Goal: Task Accomplishment & Management: Manage account settings

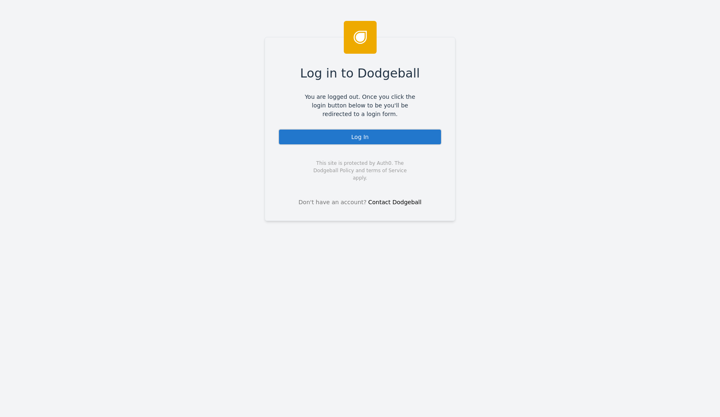
click at [346, 137] on div "Log In" at bounding box center [360, 137] width 164 height 16
click at [357, 130] on div "Log In" at bounding box center [360, 137] width 164 height 16
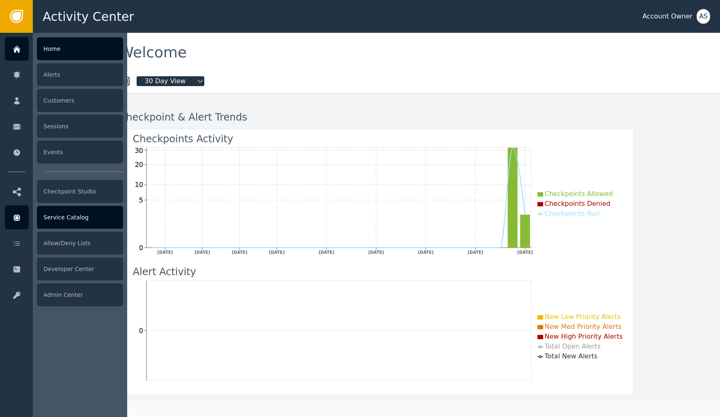
click at [71, 214] on div "Service Catalog" at bounding box center [80, 217] width 86 height 23
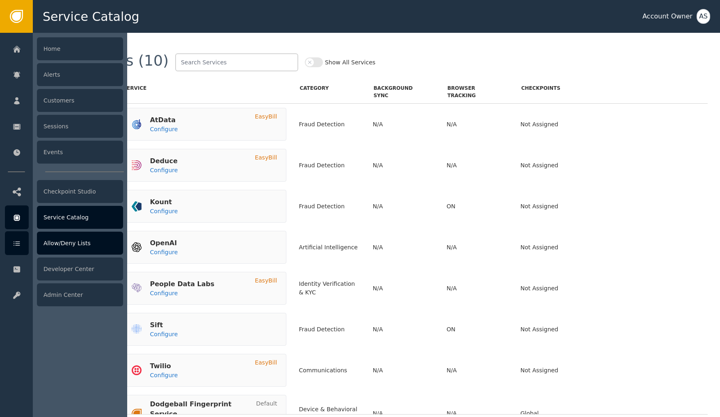
click at [60, 246] on div "Allow/Deny Lists" at bounding box center [80, 243] width 86 height 23
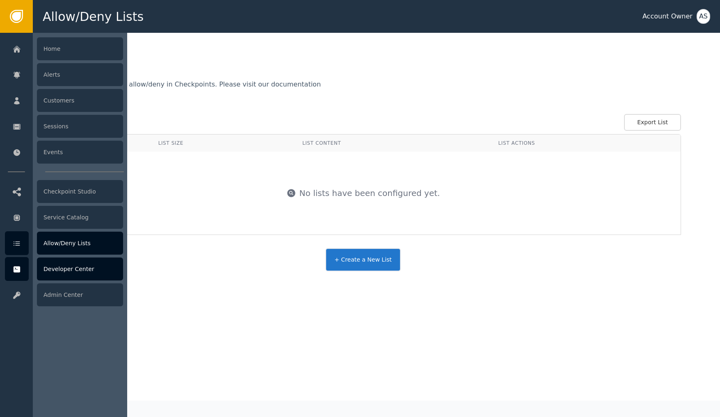
click at [73, 266] on div "Developer Center" at bounding box center [80, 269] width 86 height 23
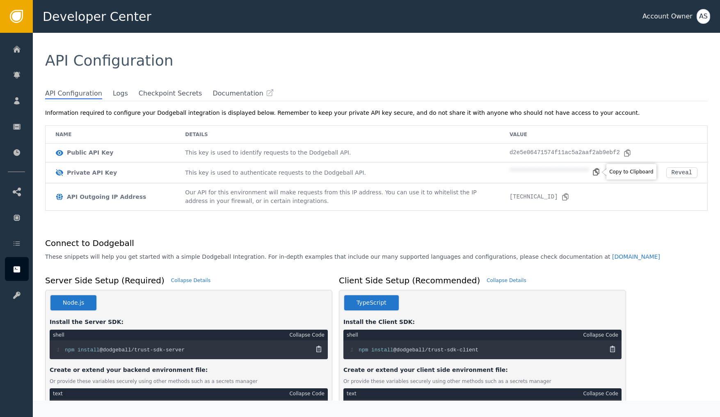
click at [597, 175] on icon at bounding box center [596, 171] width 6 height 7
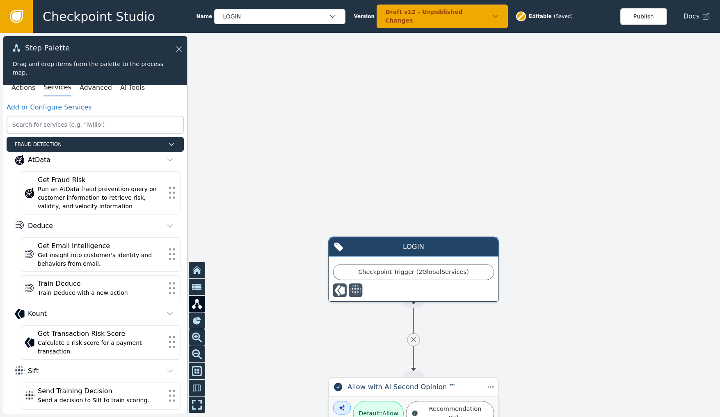
scroll to position [362, 0]
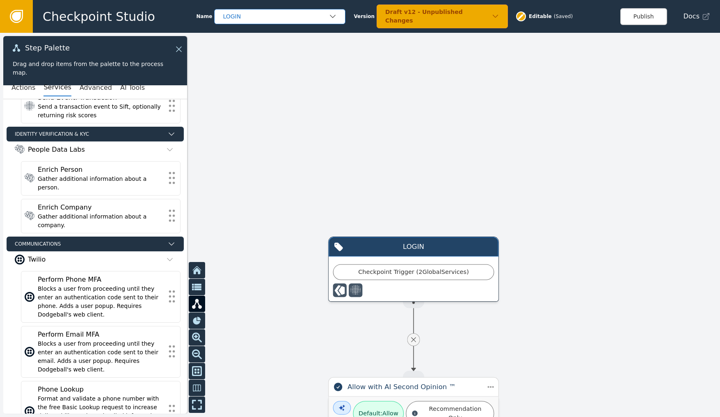
click at [318, 18] on div "LOGIN" at bounding box center [276, 16] width 106 height 9
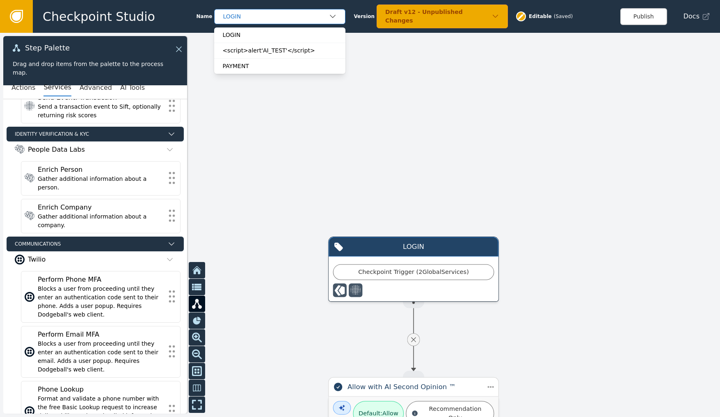
click at [318, 18] on div "LOGIN" at bounding box center [276, 16] width 106 height 9
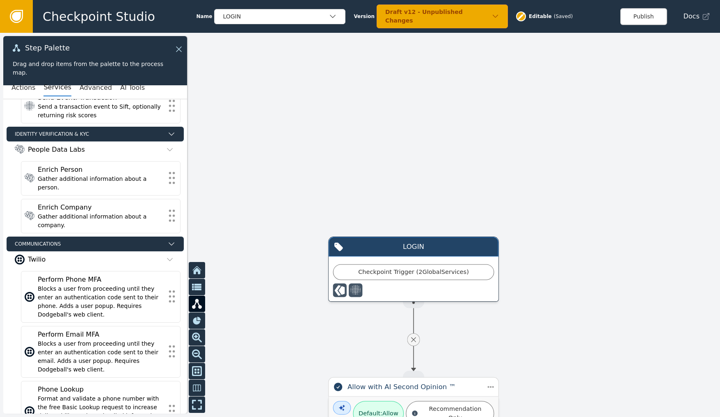
click at [497, 18] on div "Draft v12 - Unpublished Changes" at bounding box center [442, 17] width 131 height 24
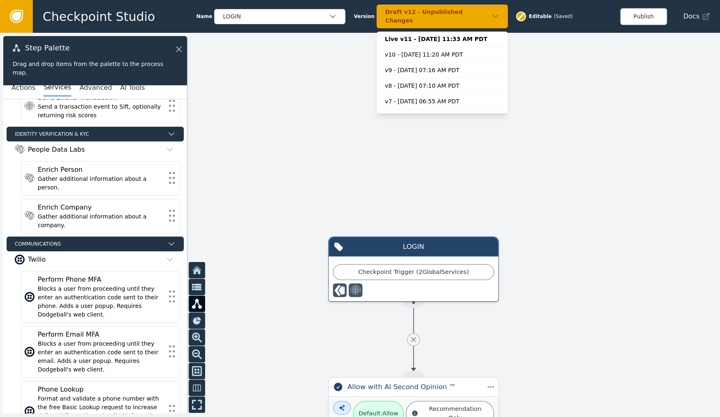
click at [497, 18] on div "Draft v12 - Unpublished Changes" at bounding box center [442, 17] width 131 height 24
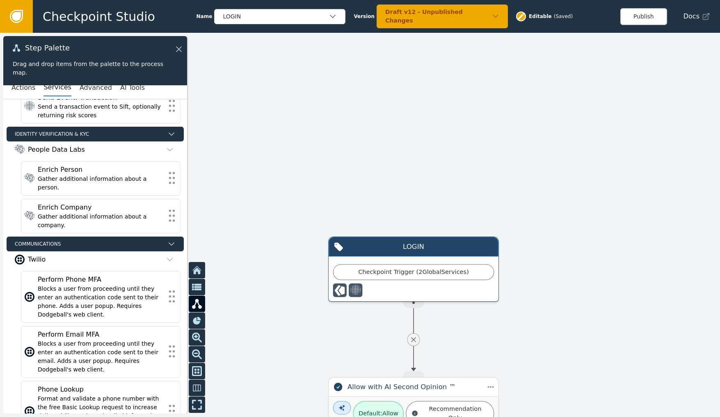
click at [18, 18] on icon at bounding box center [16, 16] width 9 height 9
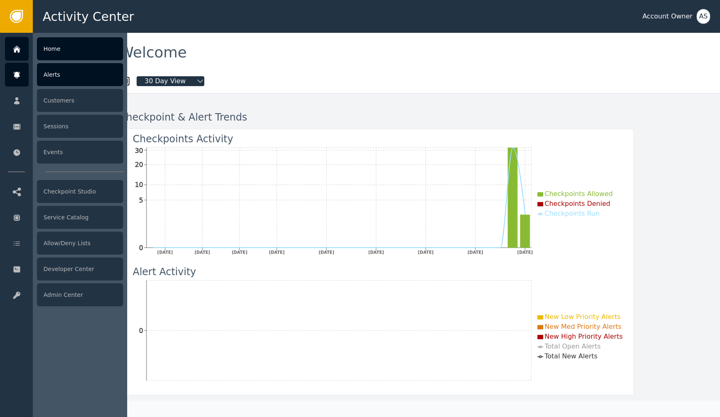
click at [80, 76] on div "Alerts" at bounding box center [80, 74] width 86 height 23
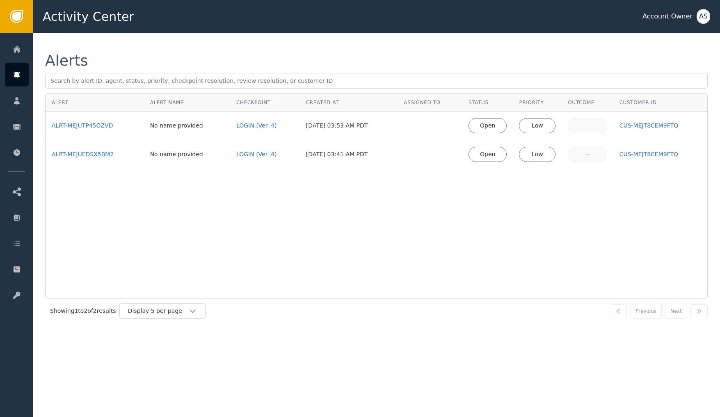
click at [545, 126] on div "Low" at bounding box center [537, 125] width 26 height 9
click at [81, 127] on div "ALRT-MEJUTP45OZVD" at bounding box center [95, 125] width 86 height 9
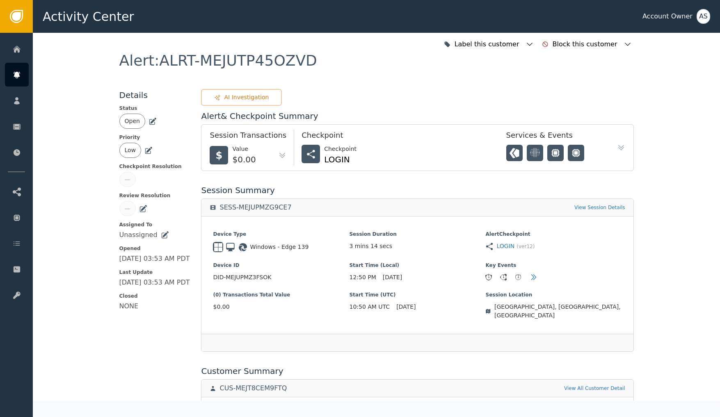
click at [269, 95] on div "AI Investigation" at bounding box center [241, 97] width 55 height 9
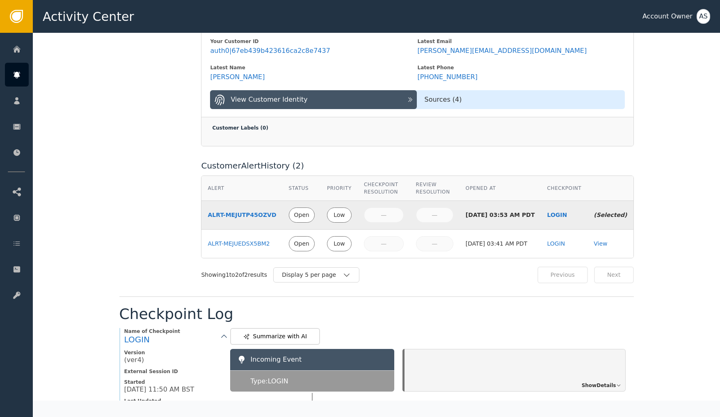
scroll to position [975, 0]
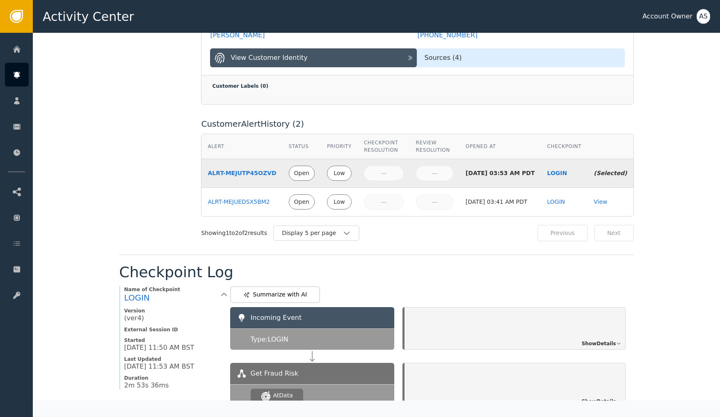
click at [339, 169] on div "Low" at bounding box center [339, 173] width 14 height 9
click at [344, 198] on div "Low" at bounding box center [339, 202] width 14 height 9
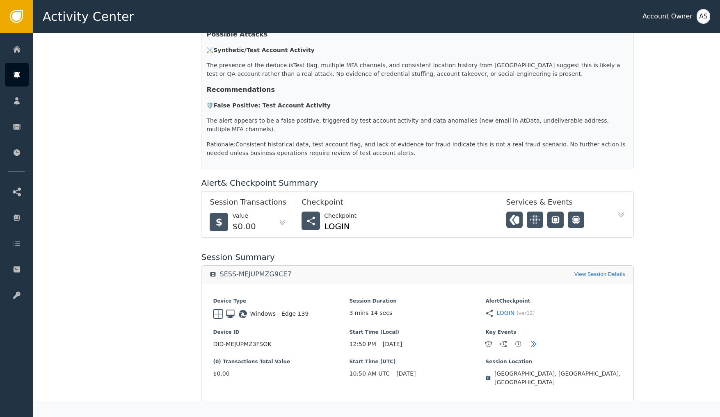
scroll to position [423, 0]
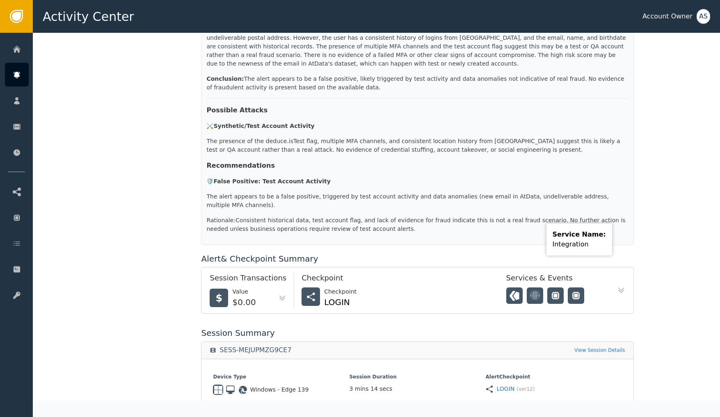
click at [620, 286] on icon at bounding box center [621, 290] width 8 height 8
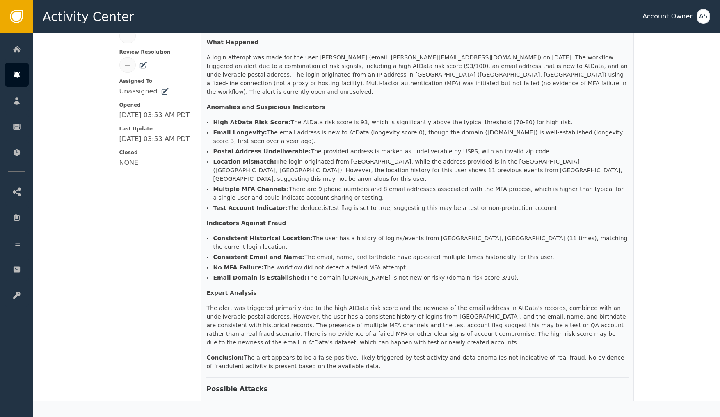
scroll to position [0, 0]
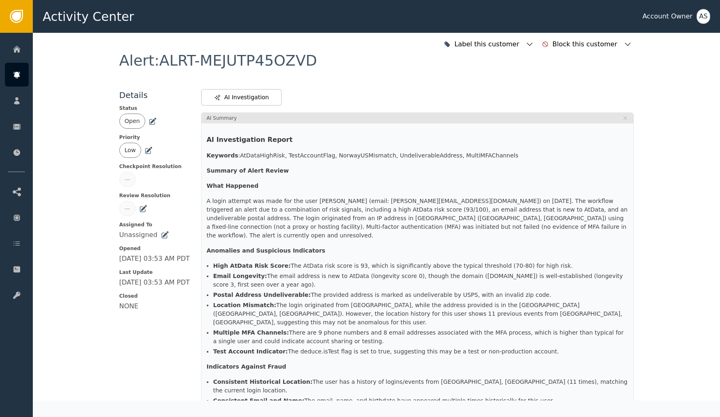
click at [150, 151] on icon at bounding box center [148, 150] width 8 height 8
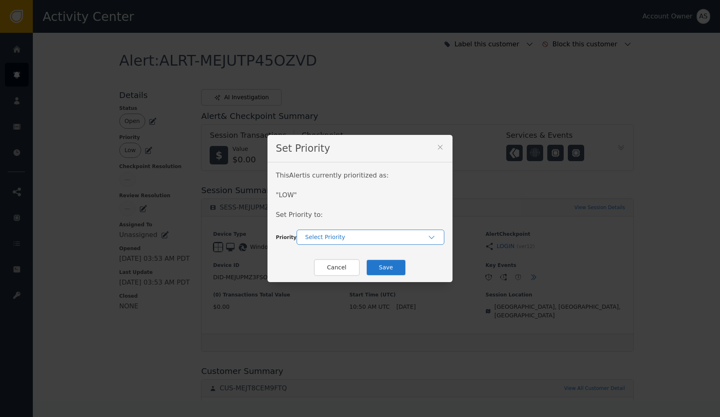
click at [323, 238] on div "Select Priority" at bounding box center [366, 237] width 122 height 9
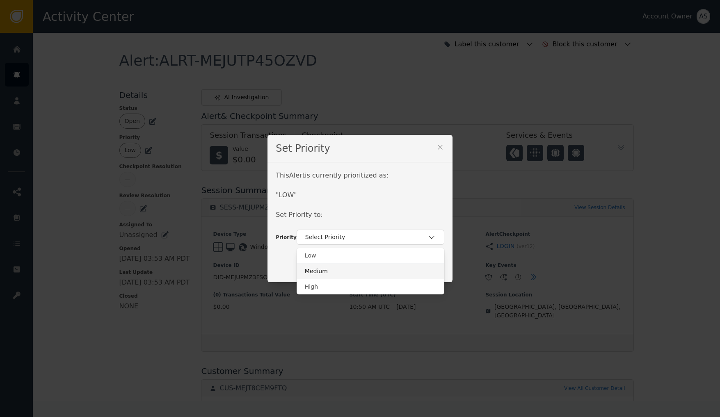
click at [315, 270] on div "Medium" at bounding box center [370, 271] width 131 height 9
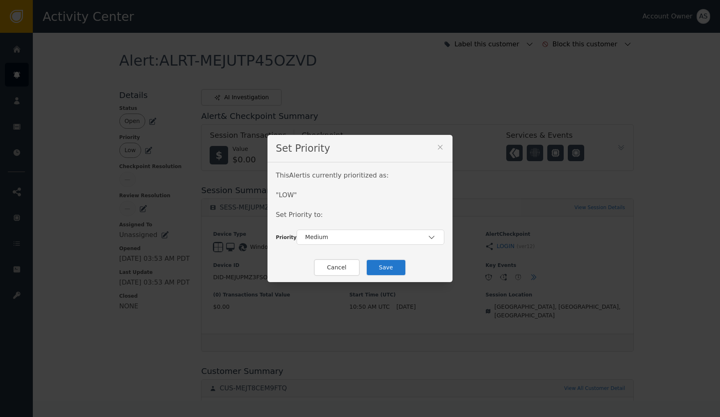
click at [378, 270] on button "Save" at bounding box center [386, 267] width 40 height 17
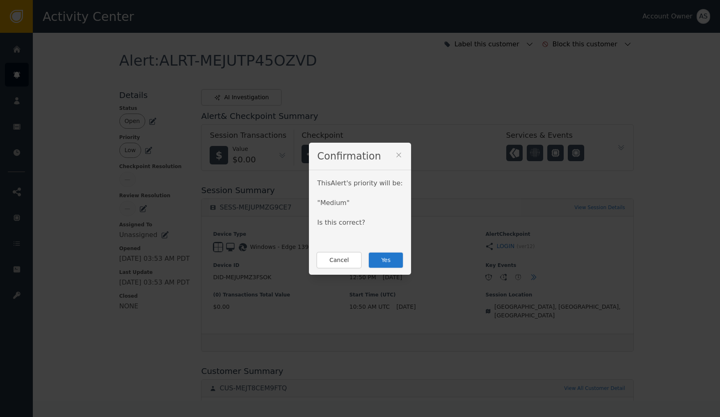
click at [394, 260] on button "Yes" at bounding box center [386, 260] width 36 height 17
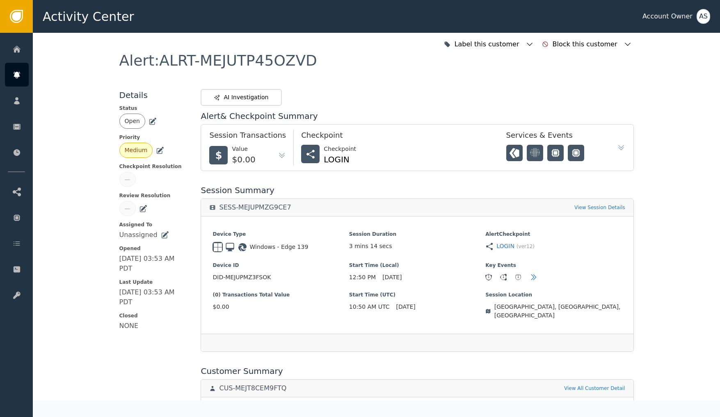
click at [160, 156] on div "Medium" at bounding box center [154, 150] width 70 height 15
click at [161, 150] on icon at bounding box center [161, 150] width 6 height 6
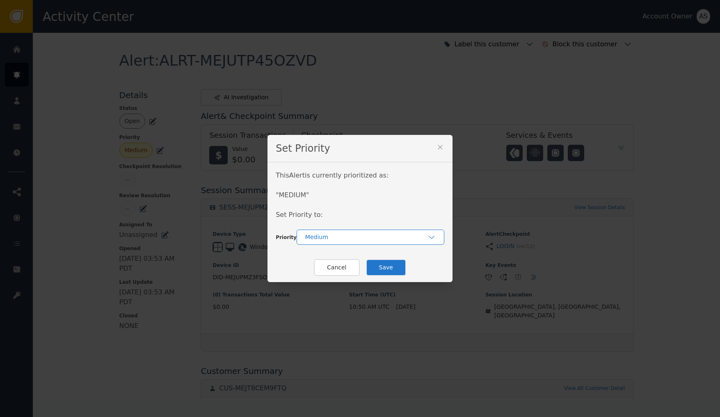
click at [381, 239] on div "Medium" at bounding box center [366, 237] width 122 height 9
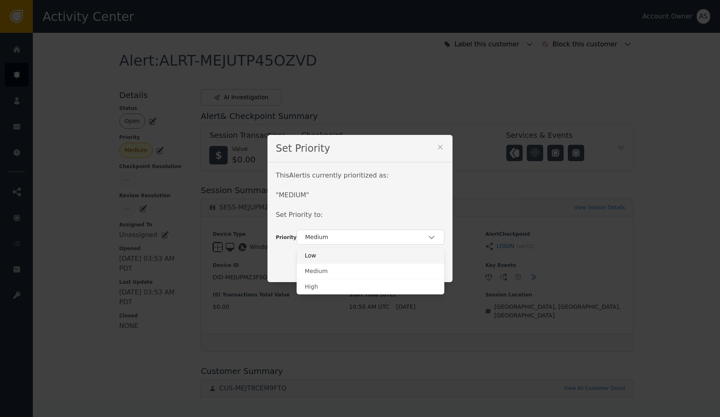
click at [326, 254] on div "Low" at bounding box center [370, 256] width 131 height 9
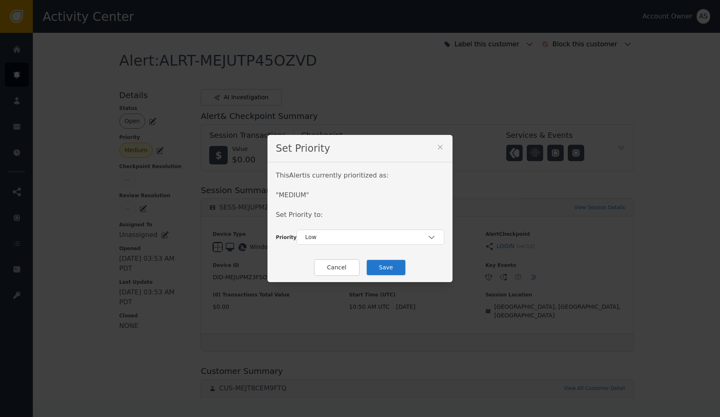
click at [392, 274] on button "Save" at bounding box center [386, 267] width 40 height 17
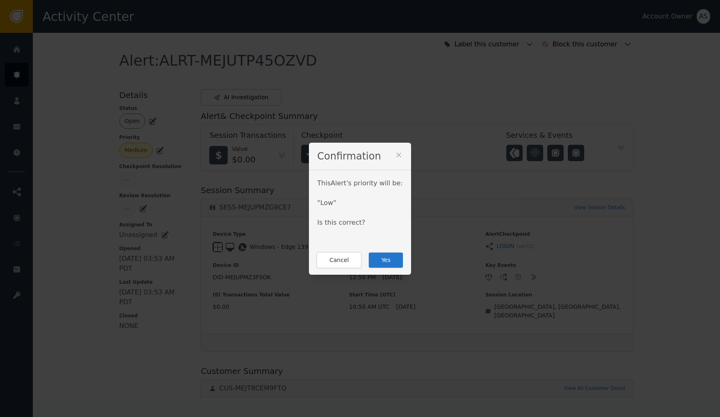
click at [389, 263] on button "Yes" at bounding box center [386, 260] width 36 height 17
